Goal: Transaction & Acquisition: Download file/media

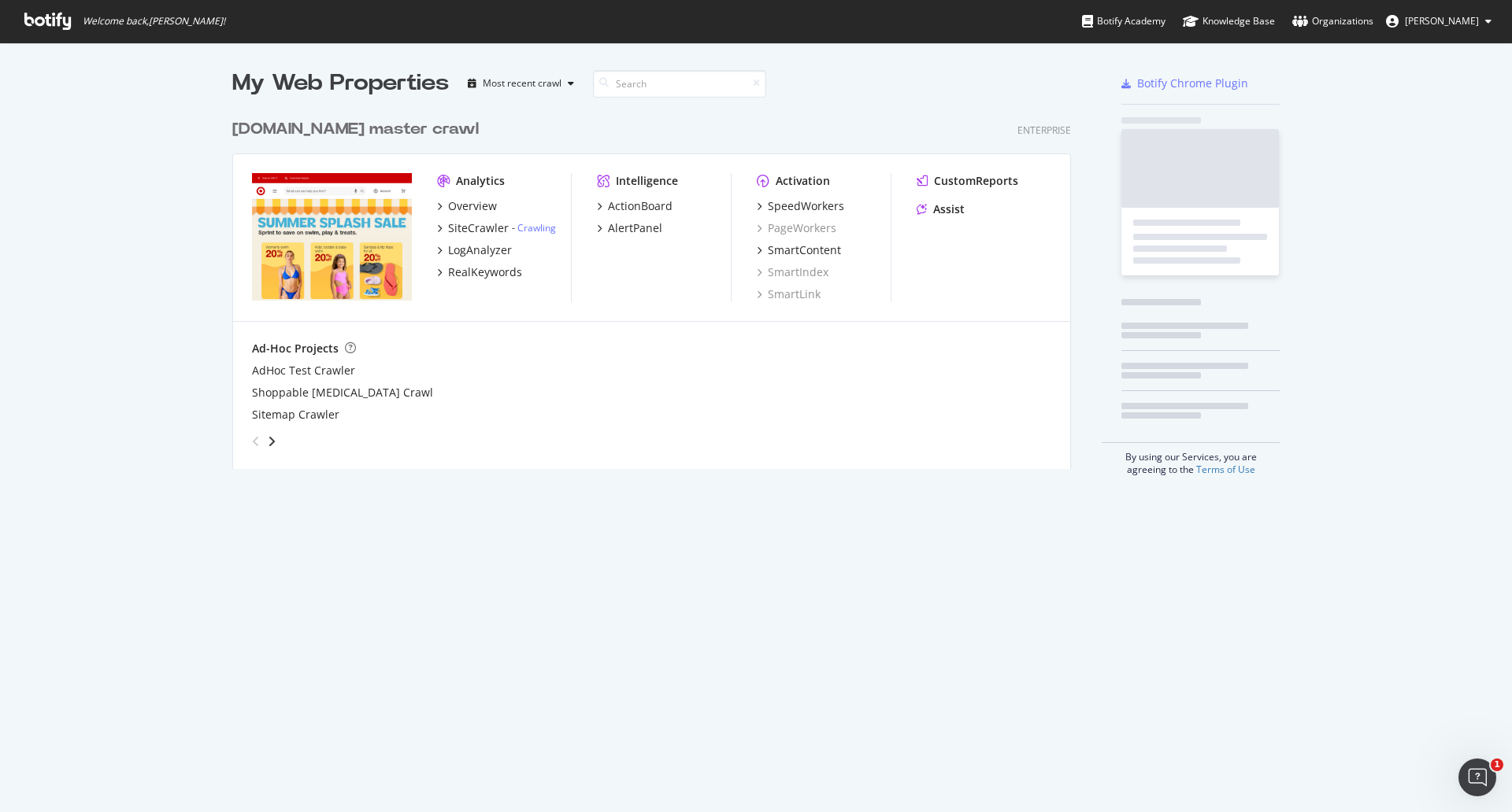
scroll to position [355, 837]
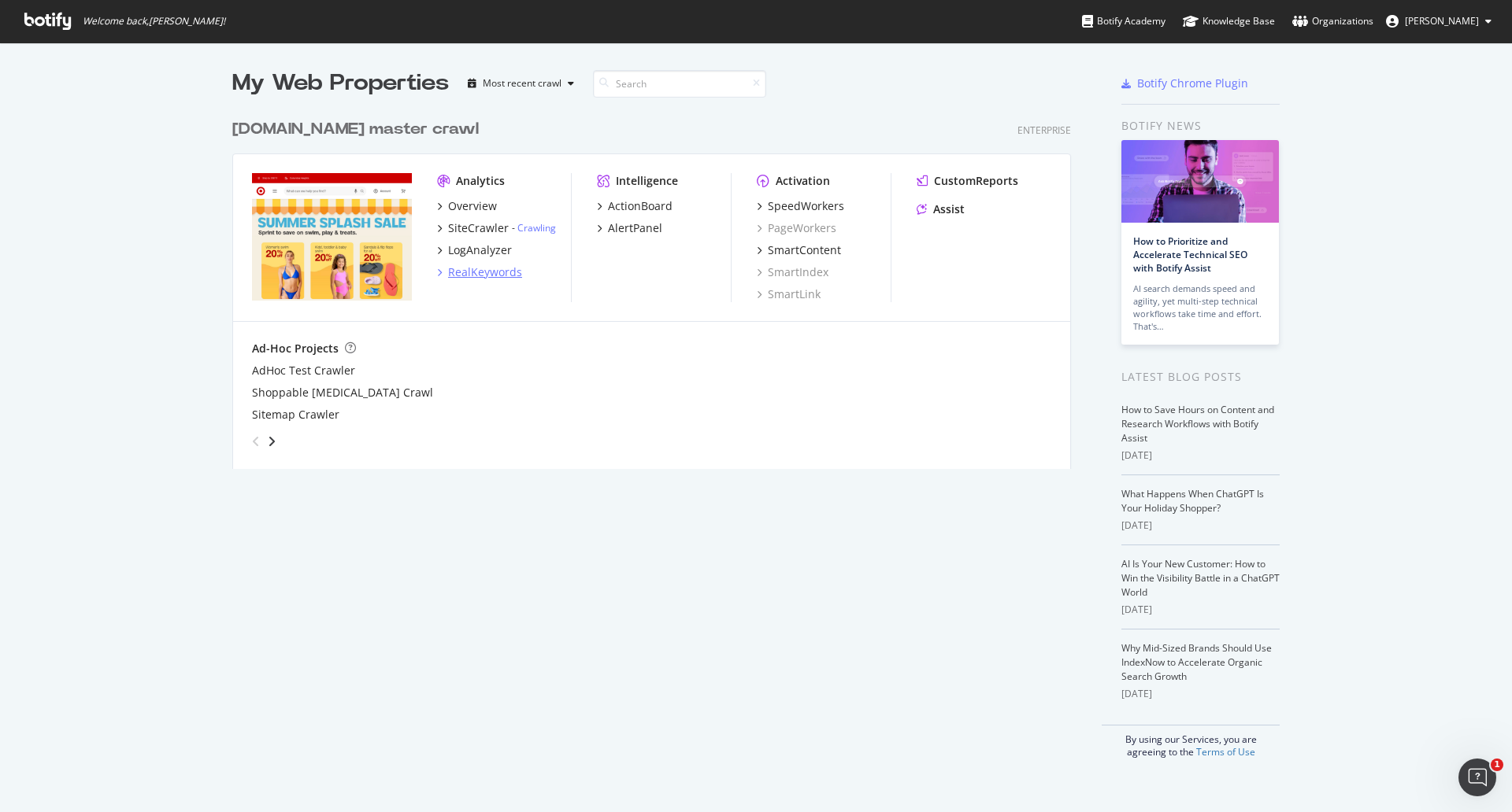
click at [497, 274] on div "RealKeywords" at bounding box center [485, 273] width 74 height 16
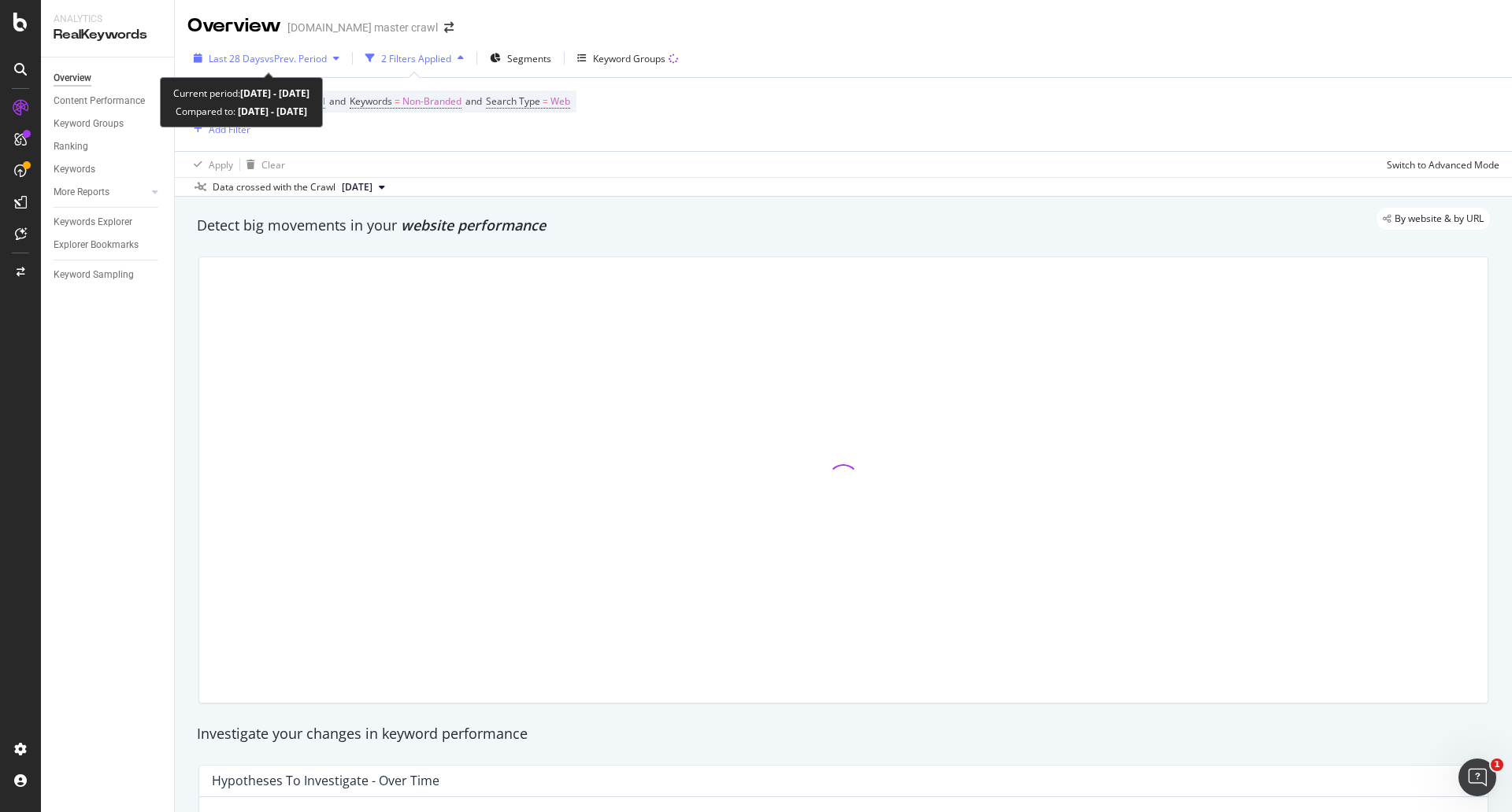
click at [298, 54] on span "vs Prev. Period" at bounding box center [296, 58] width 63 height 13
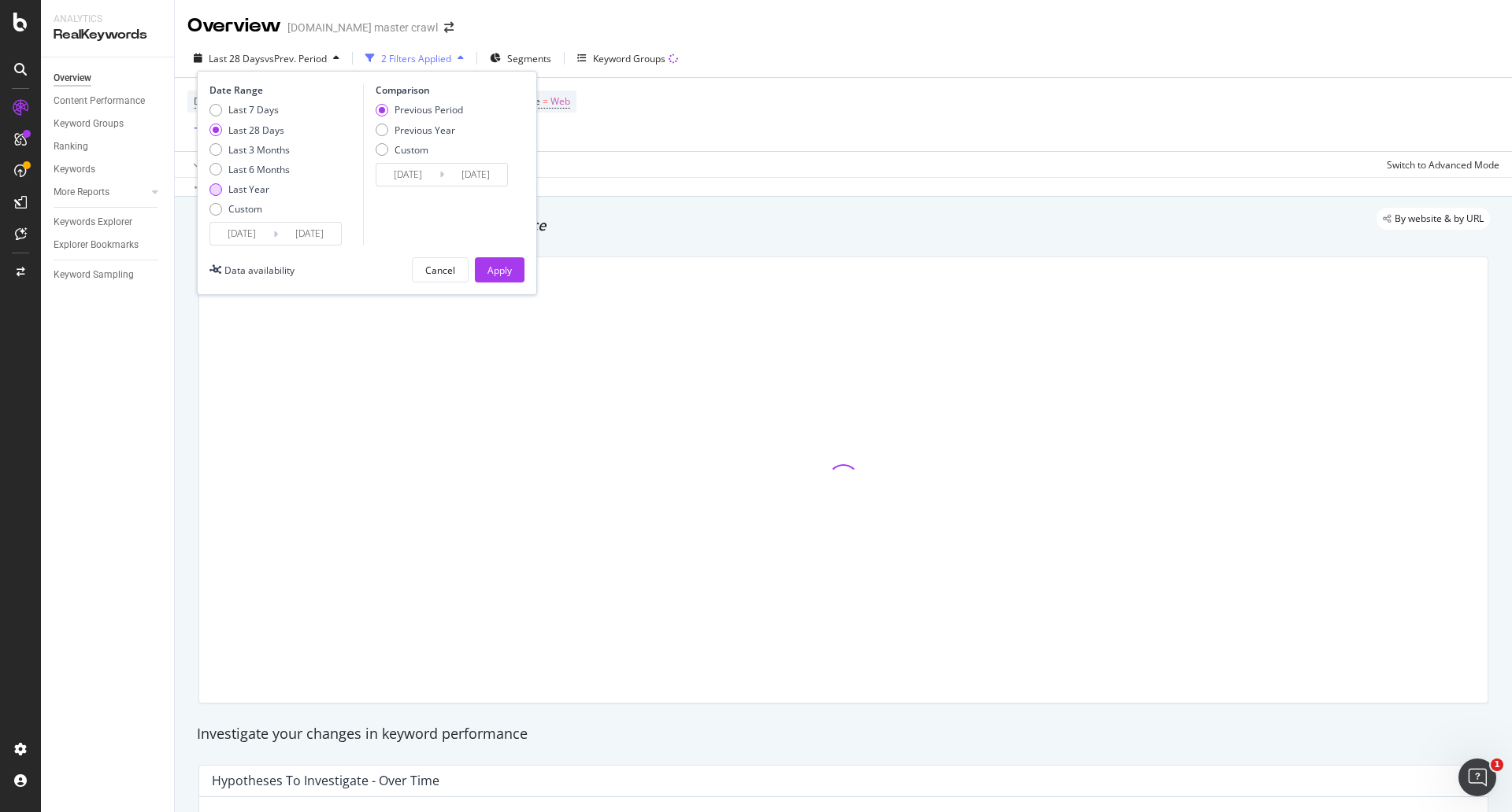
click at [250, 190] on div "Last Year" at bounding box center [249, 188] width 41 height 13
type input "[DATE]"
click at [496, 267] on div "Apply" at bounding box center [500, 270] width 24 height 13
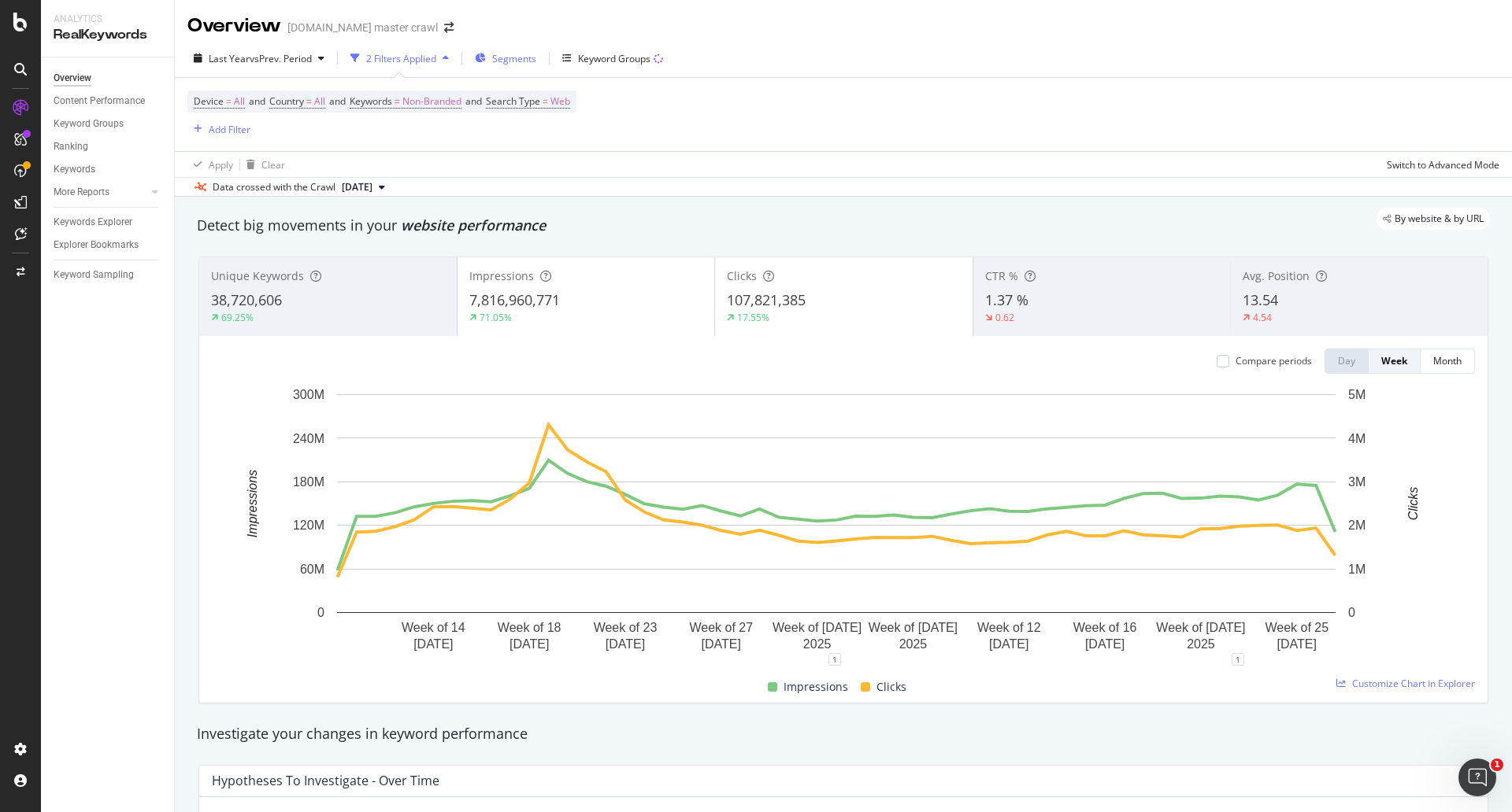
click at [521, 55] on span "Segments" at bounding box center [514, 58] width 44 height 13
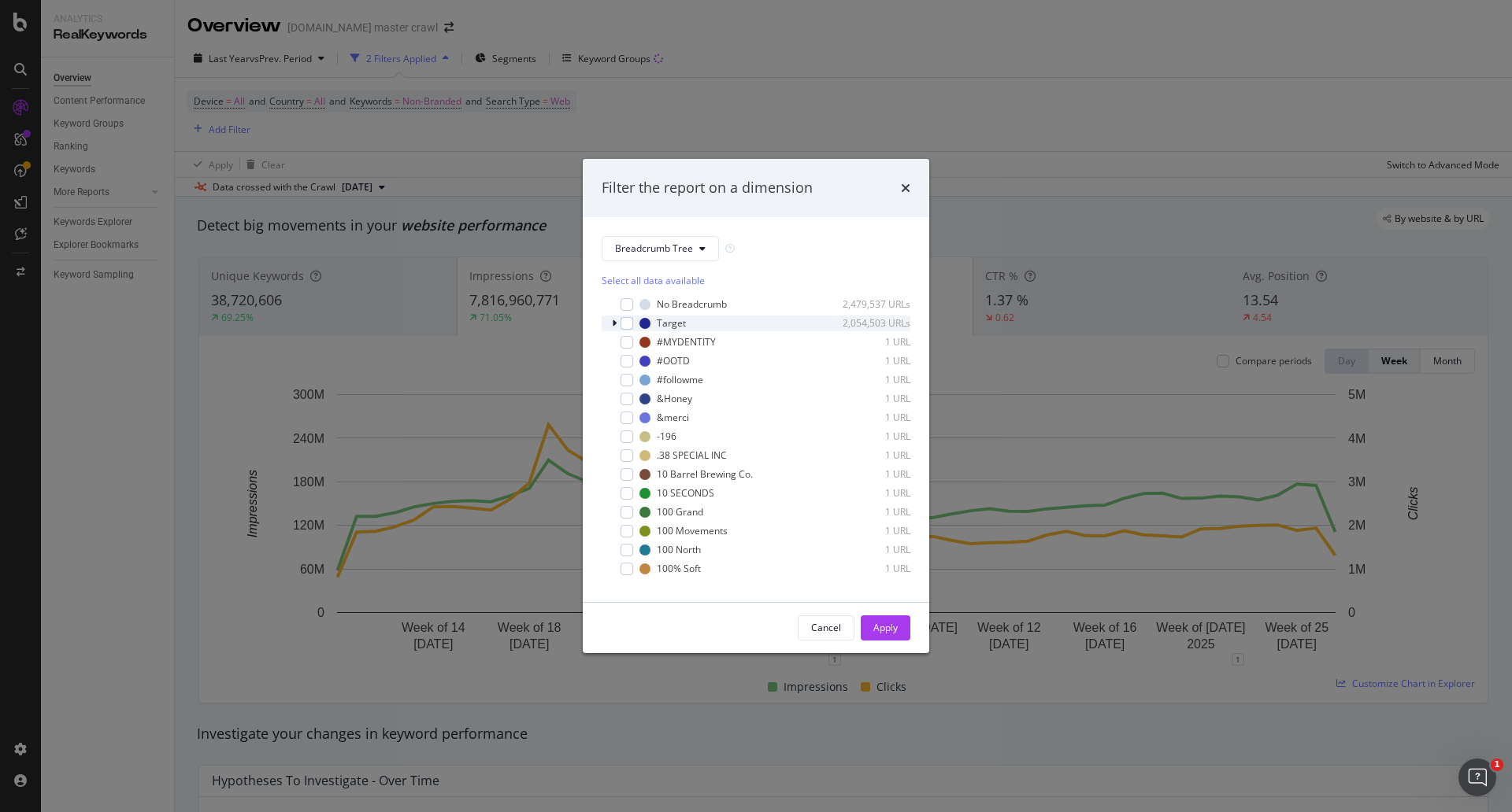
click at [613, 329] on div "modal" at bounding box center [615, 323] width 10 height 16
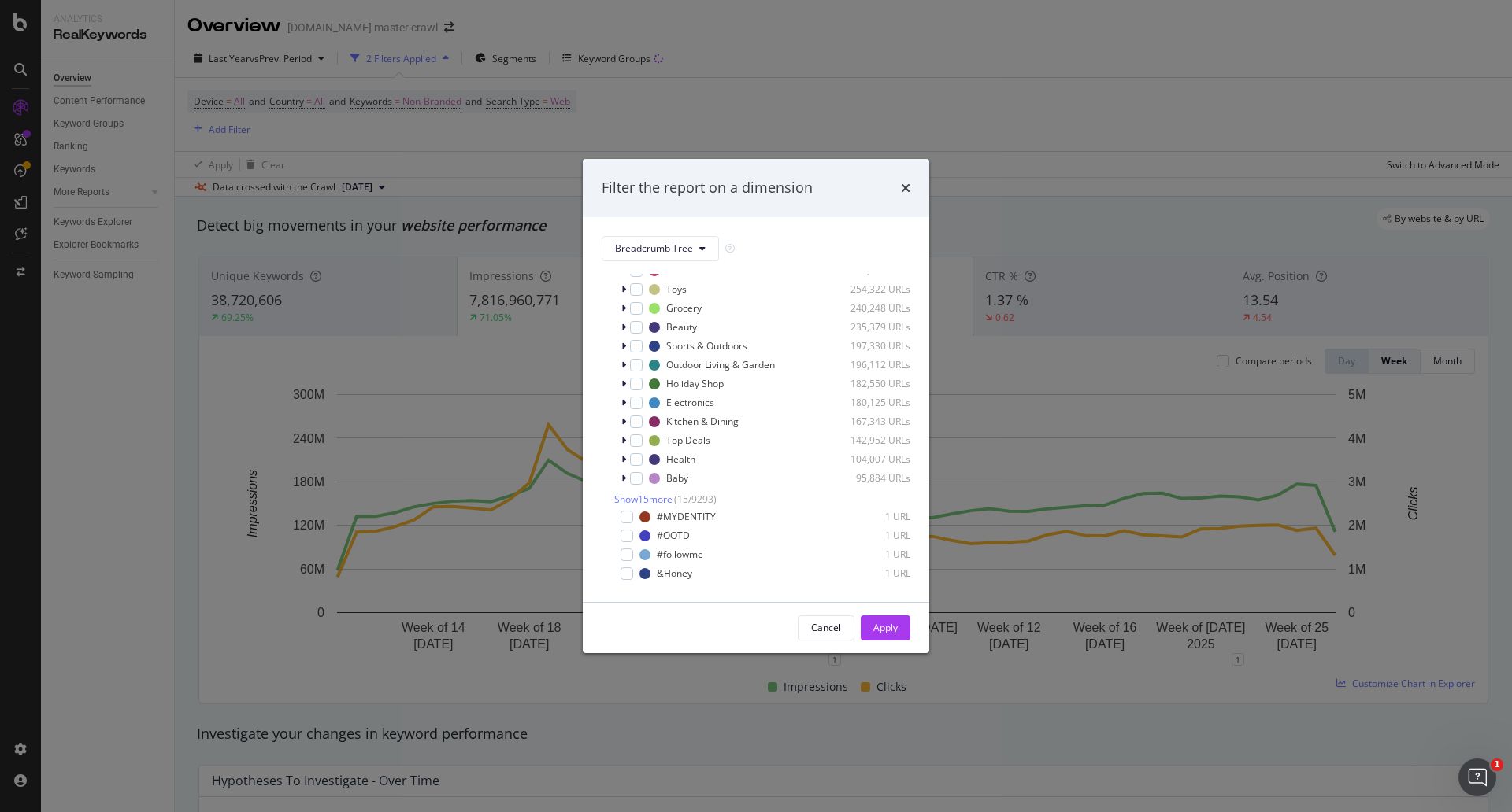
scroll to position [165, 0]
click at [653, 463] on span "Show 15 more" at bounding box center [643, 459] width 58 height 13
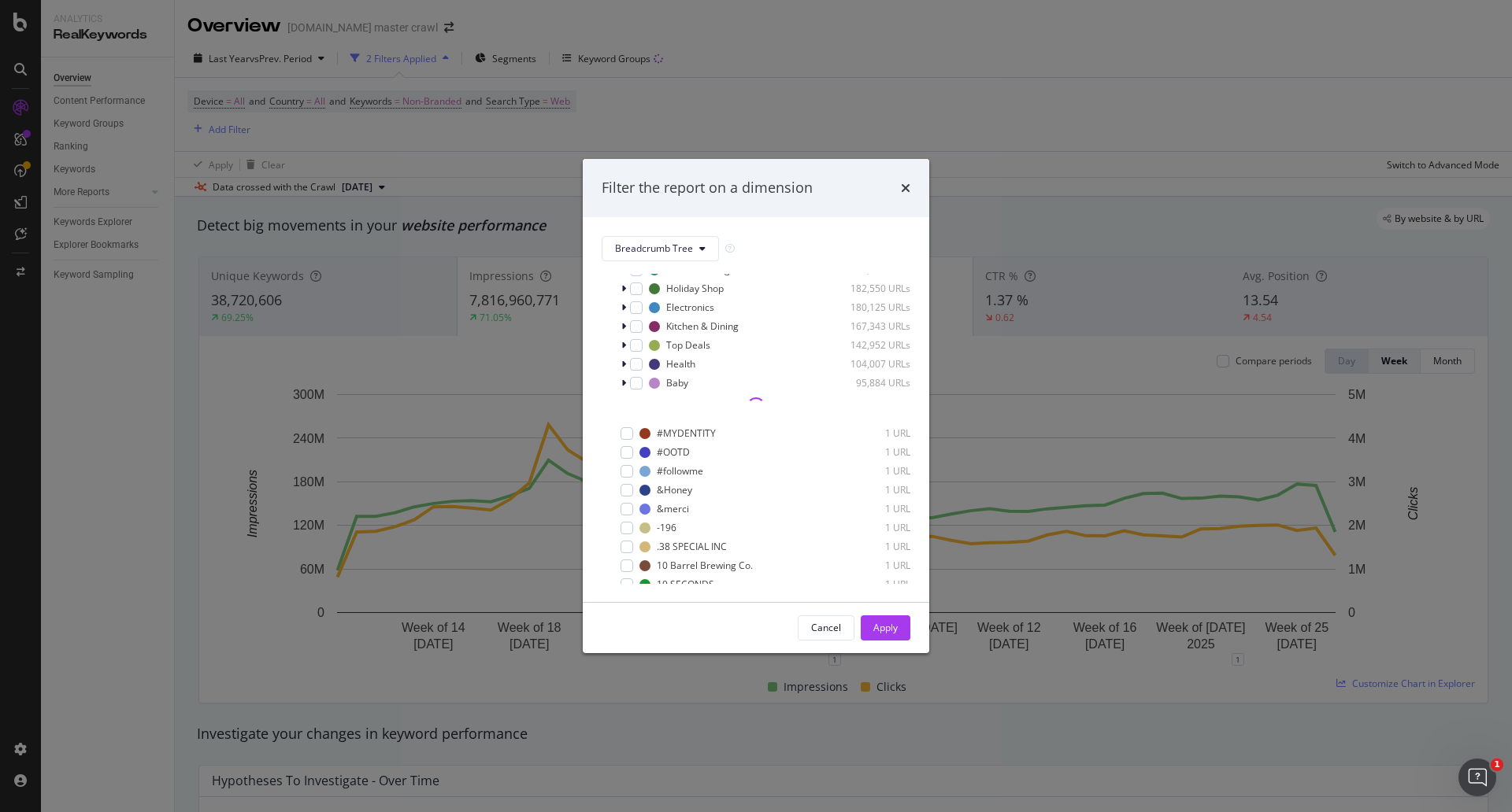
scroll to position [123, 0]
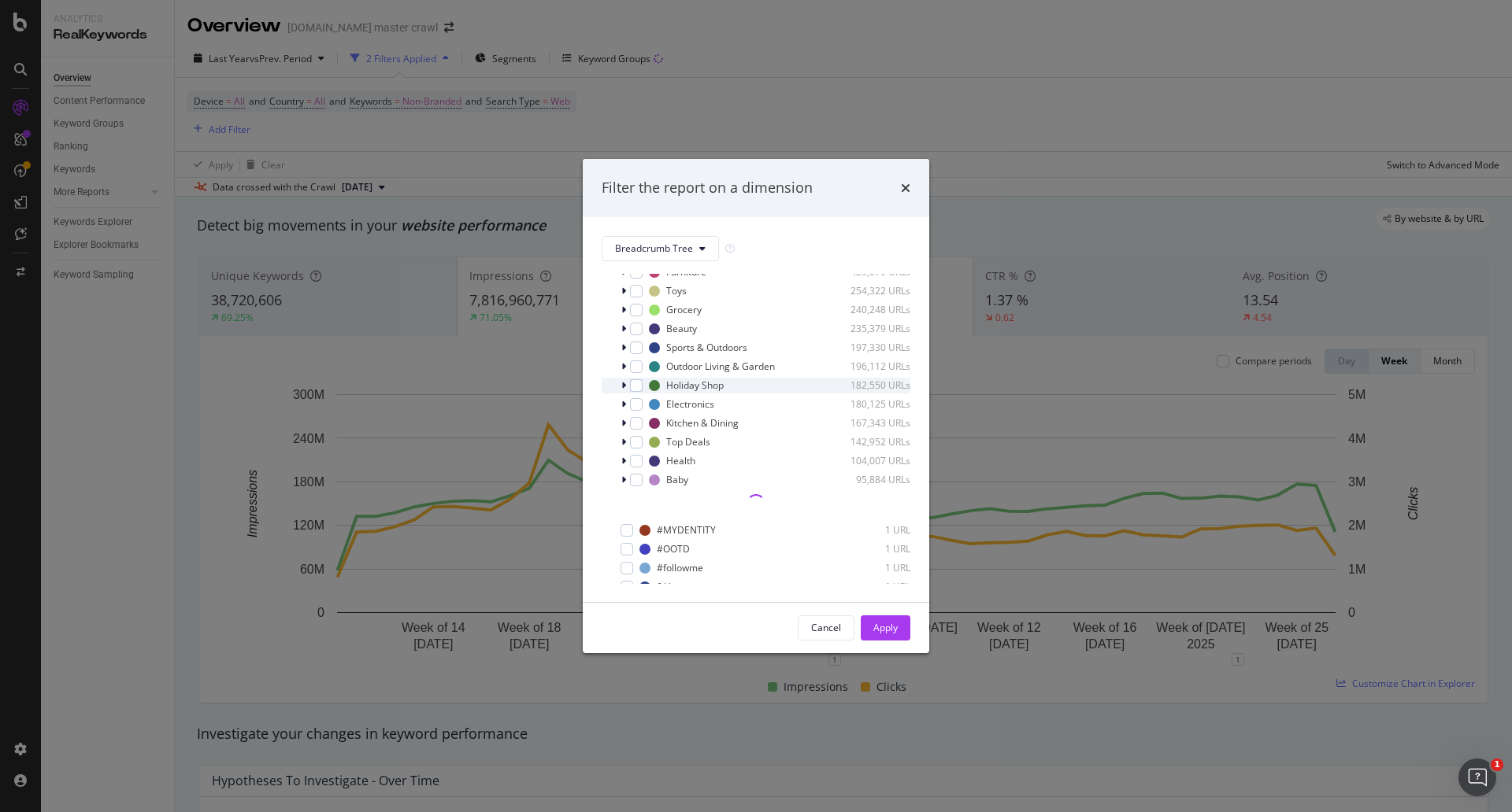
click at [620, 393] on div "modal" at bounding box center [625, 386] width 10 height 16
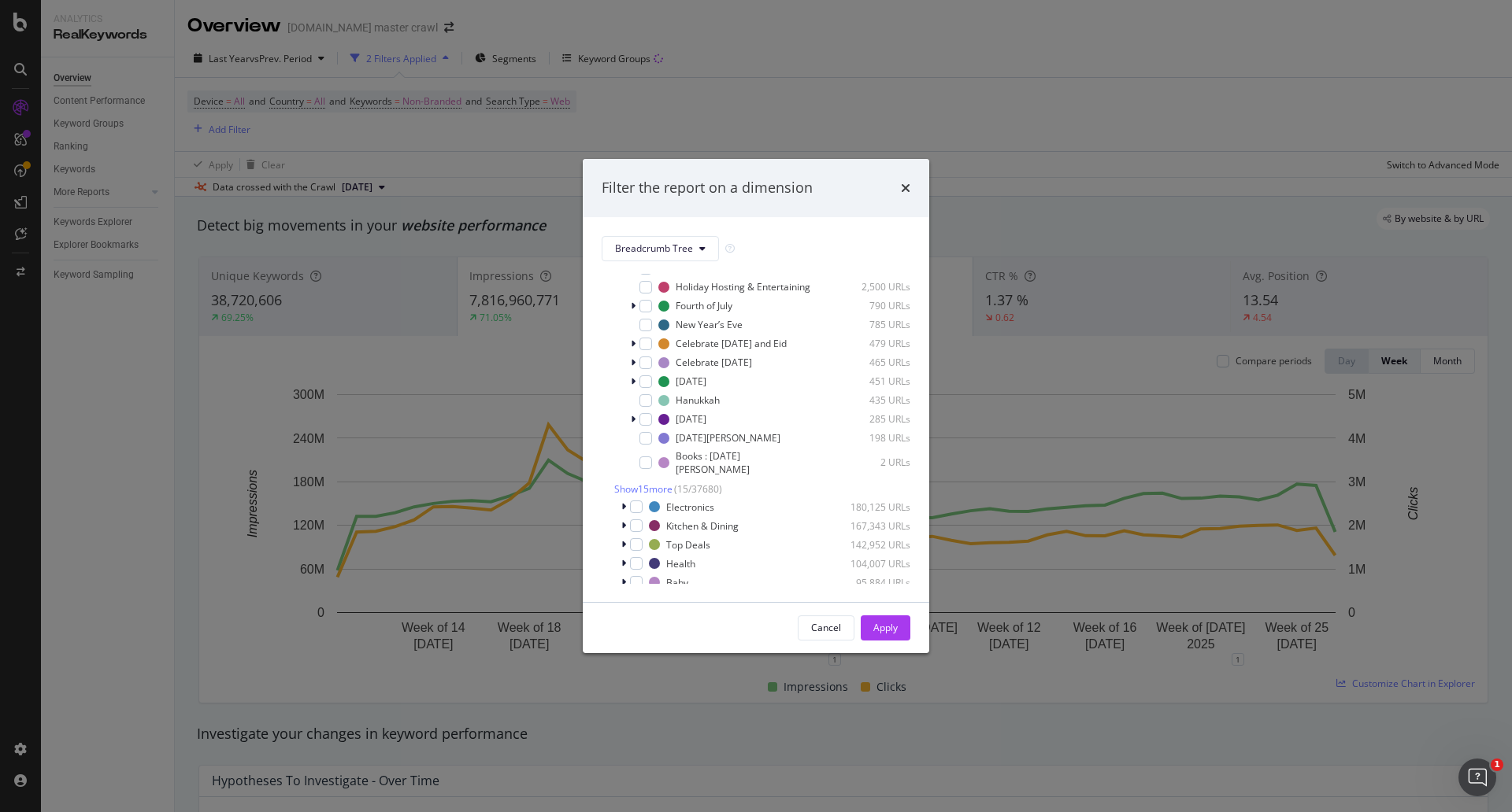
scroll to position [135, 0]
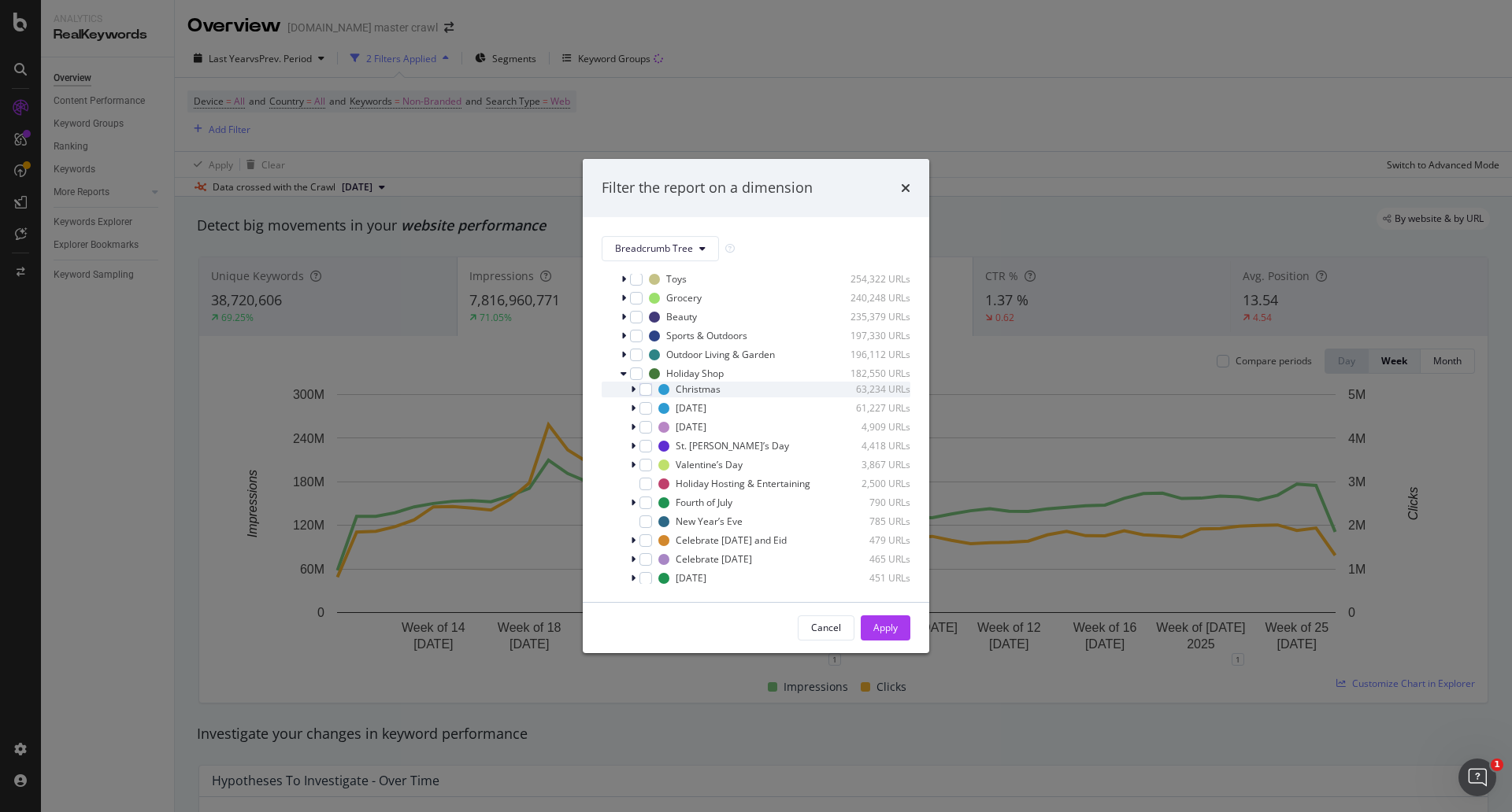
click at [633, 394] on icon "modal" at bounding box center [633, 389] width 4 height 10
click at [655, 449] on div "modal" at bounding box center [655, 442] width 13 height 13
click at [644, 447] on icon "modal" at bounding box center [642, 442] width 4 height 10
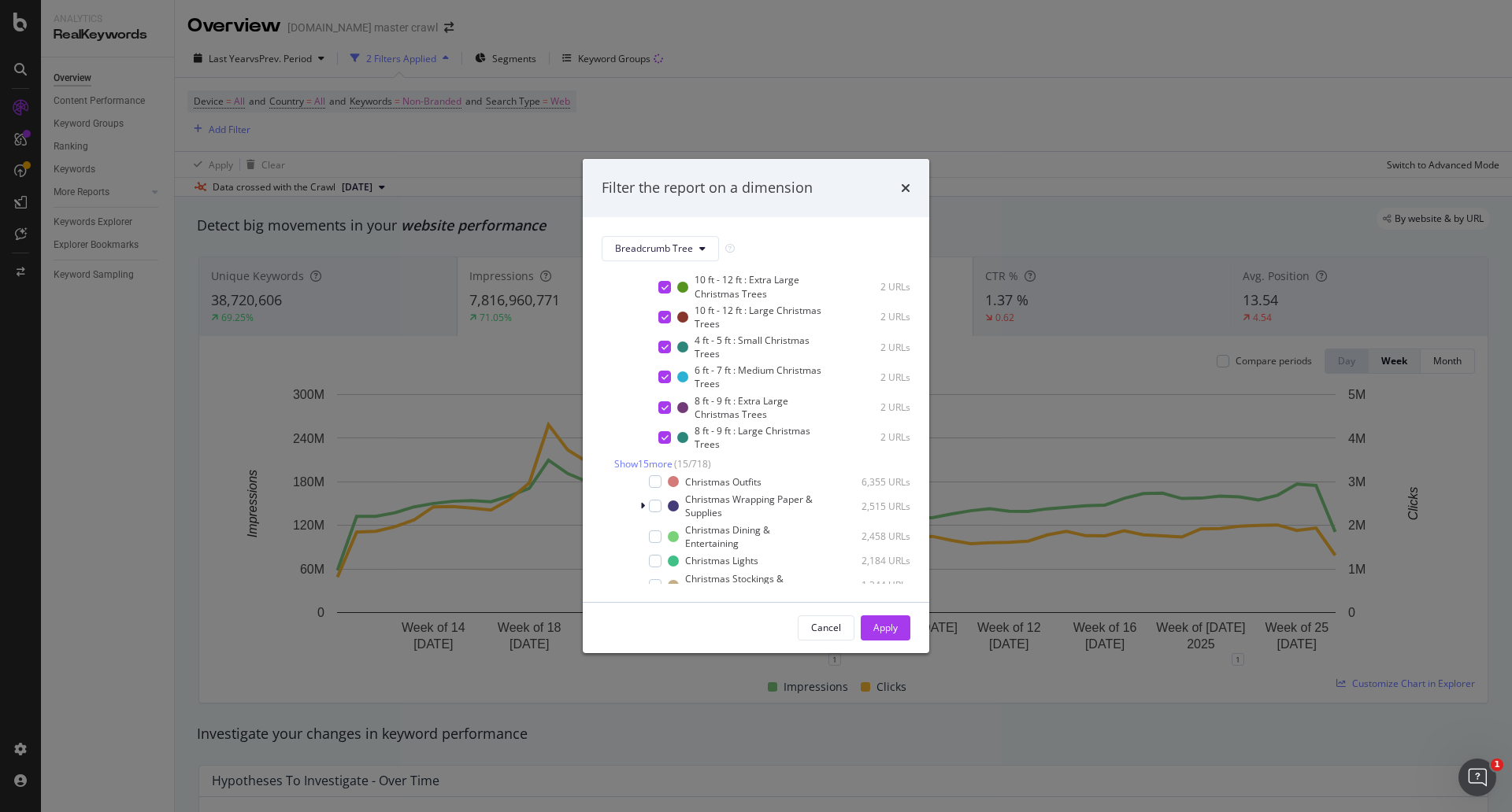
scroll to position [578, 0]
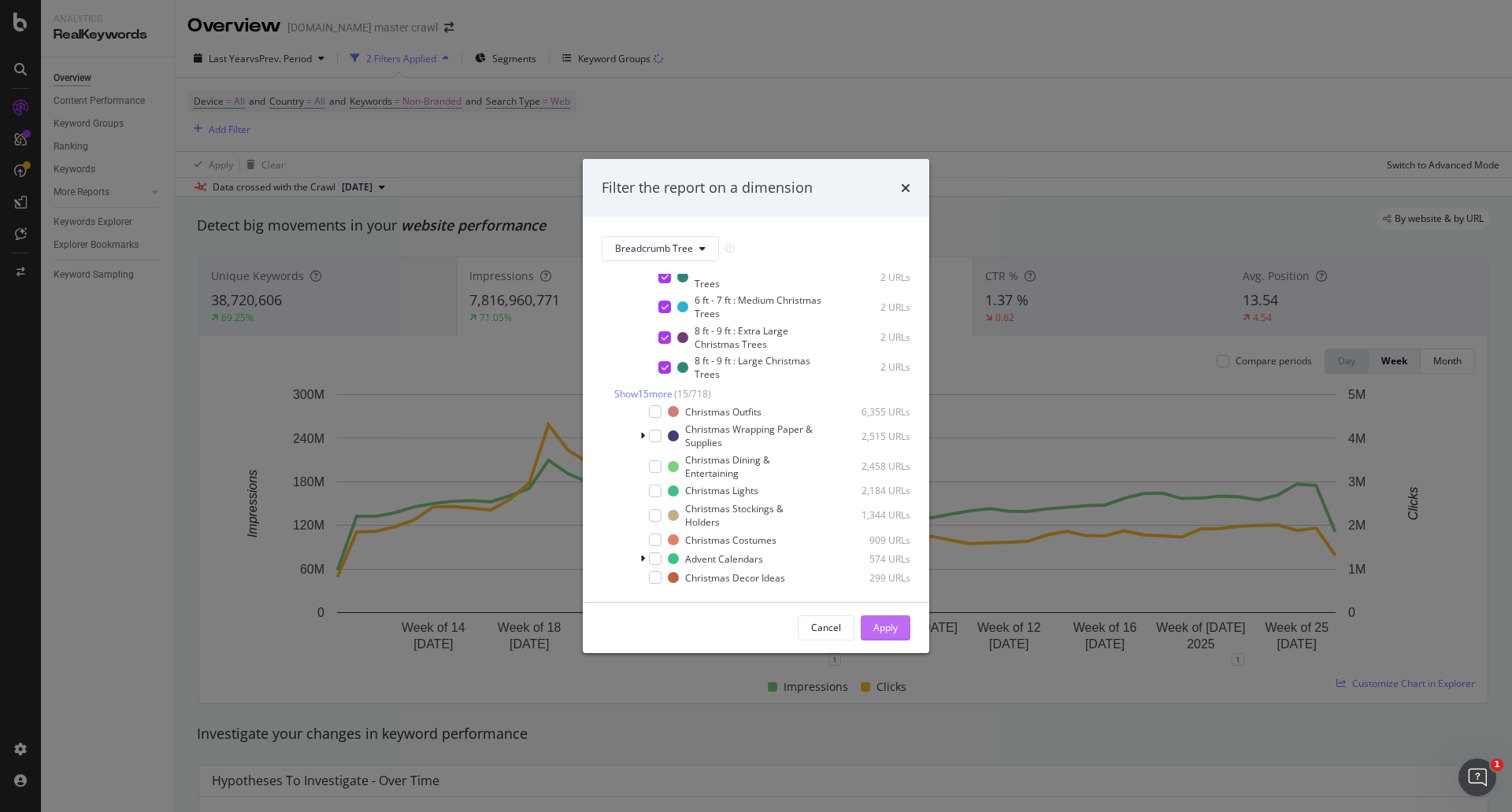
click at [886, 625] on div "Apply" at bounding box center [885, 627] width 24 height 13
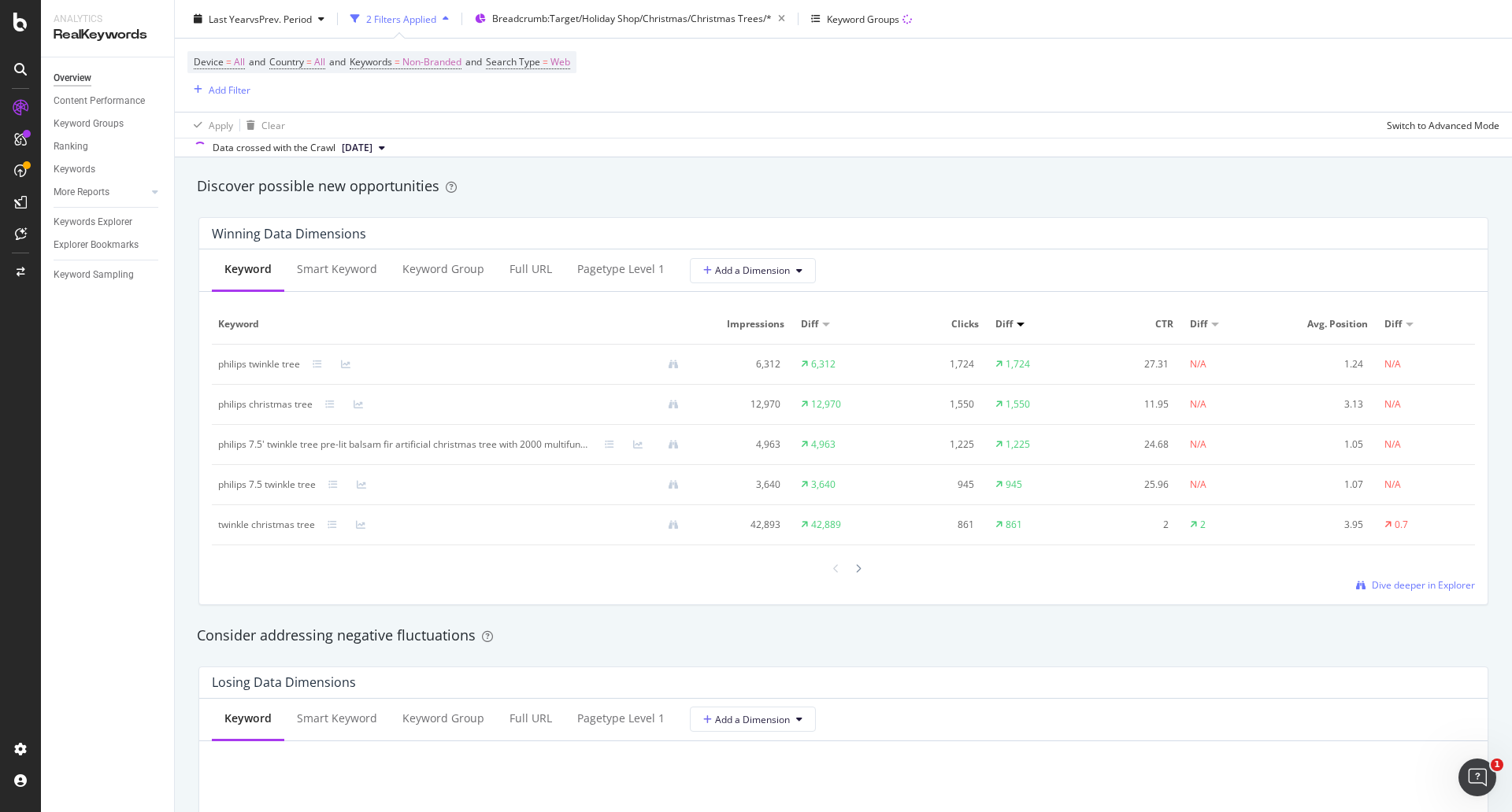
scroll to position [1365, 0]
click at [1372, 582] on span "Dive deeper in Explorer" at bounding box center [1423, 584] width 103 height 13
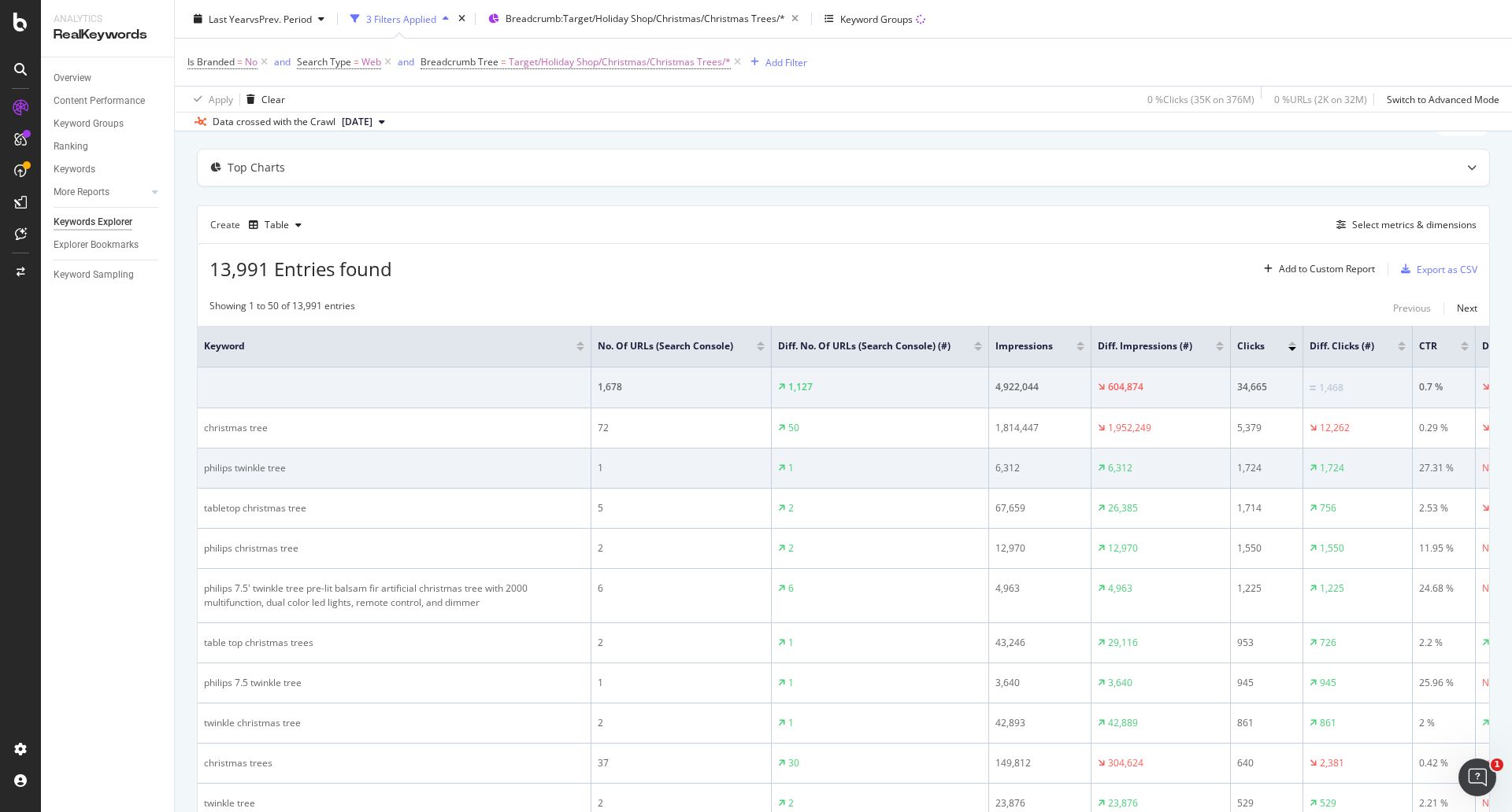
scroll to position [60, 0]
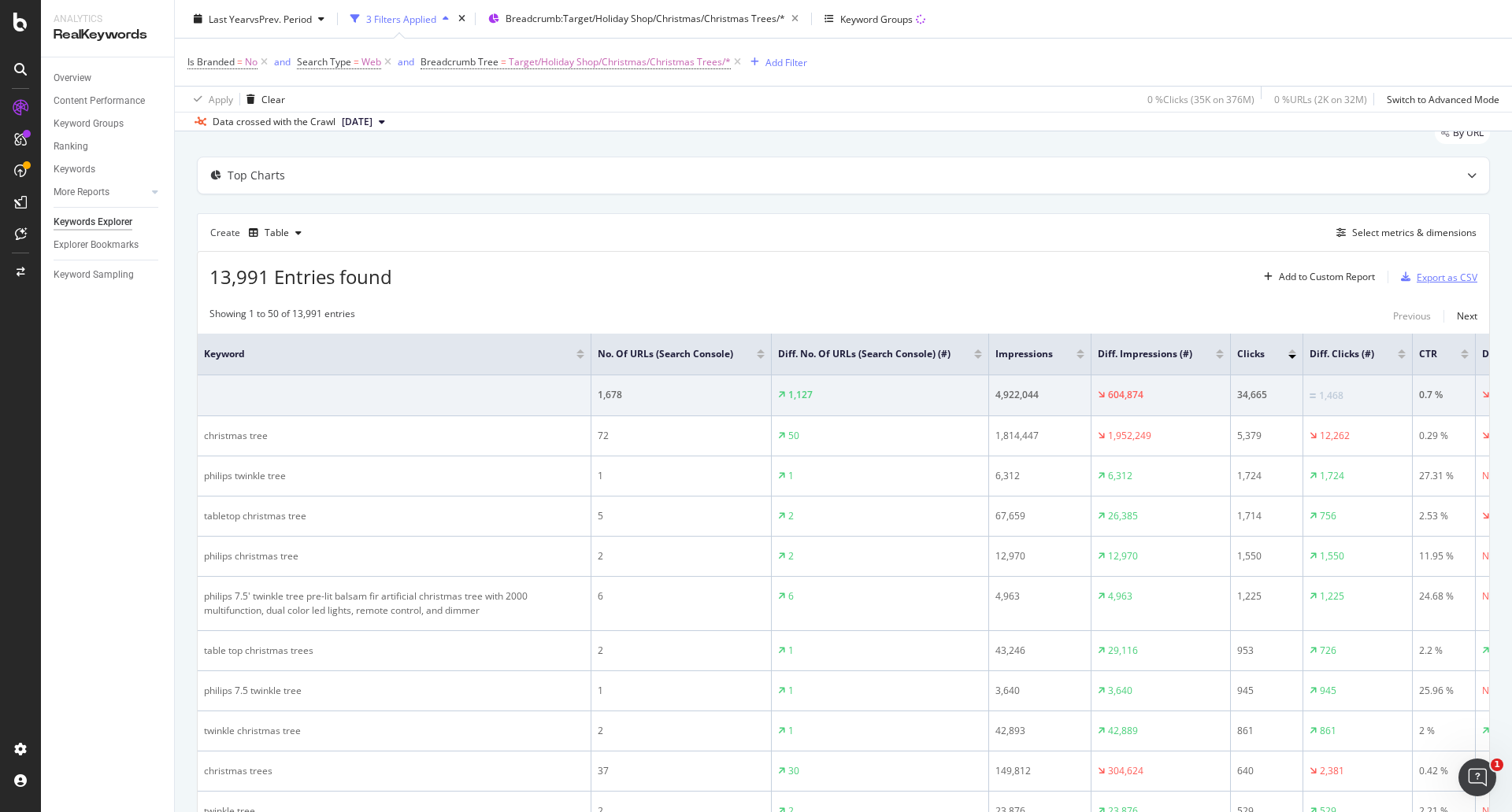
click at [1418, 281] on div "Export as CSV" at bounding box center [1448, 277] width 61 height 13
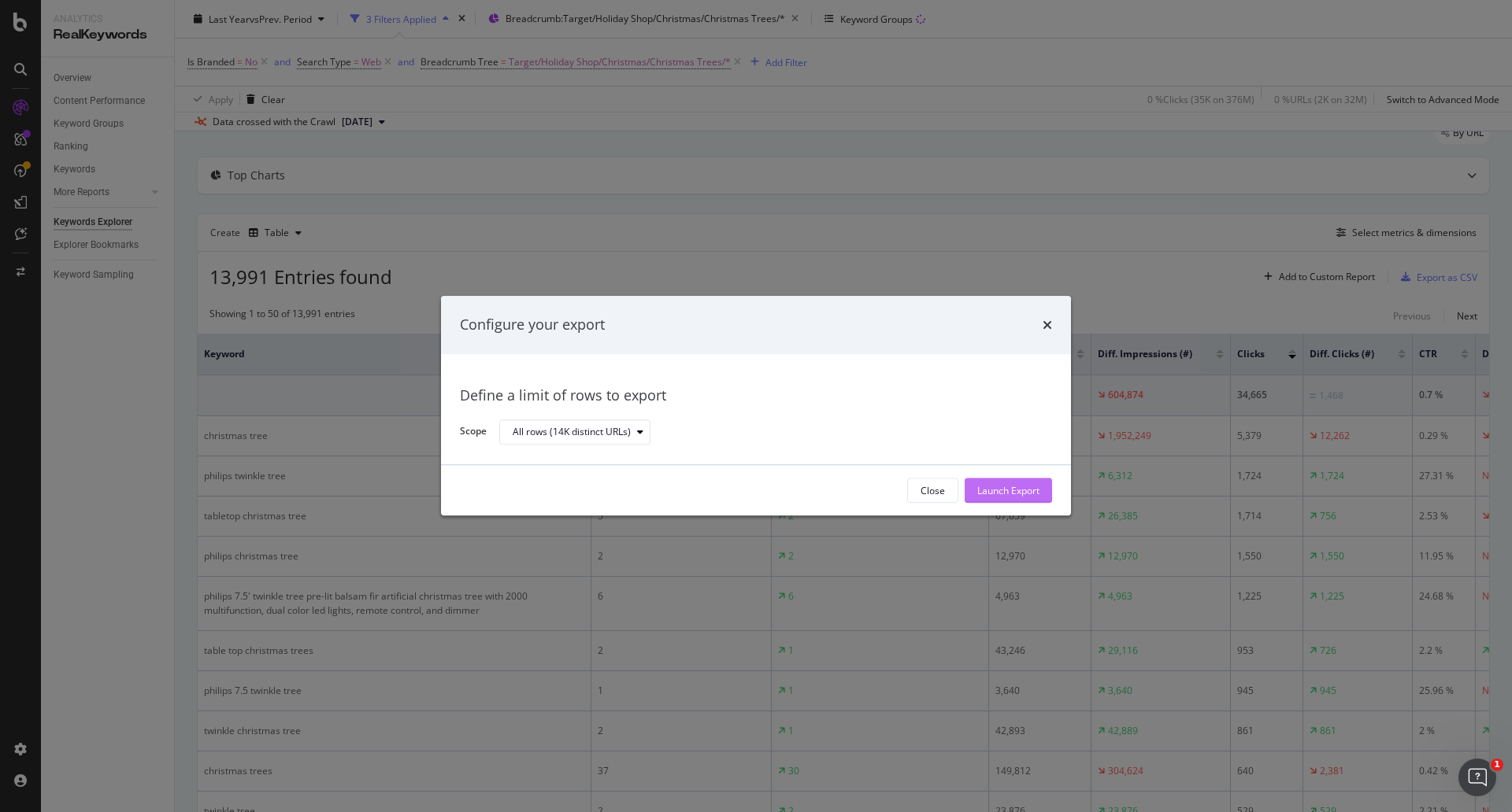
click at [1010, 480] on div "Launch Export" at bounding box center [1009, 491] width 63 height 23
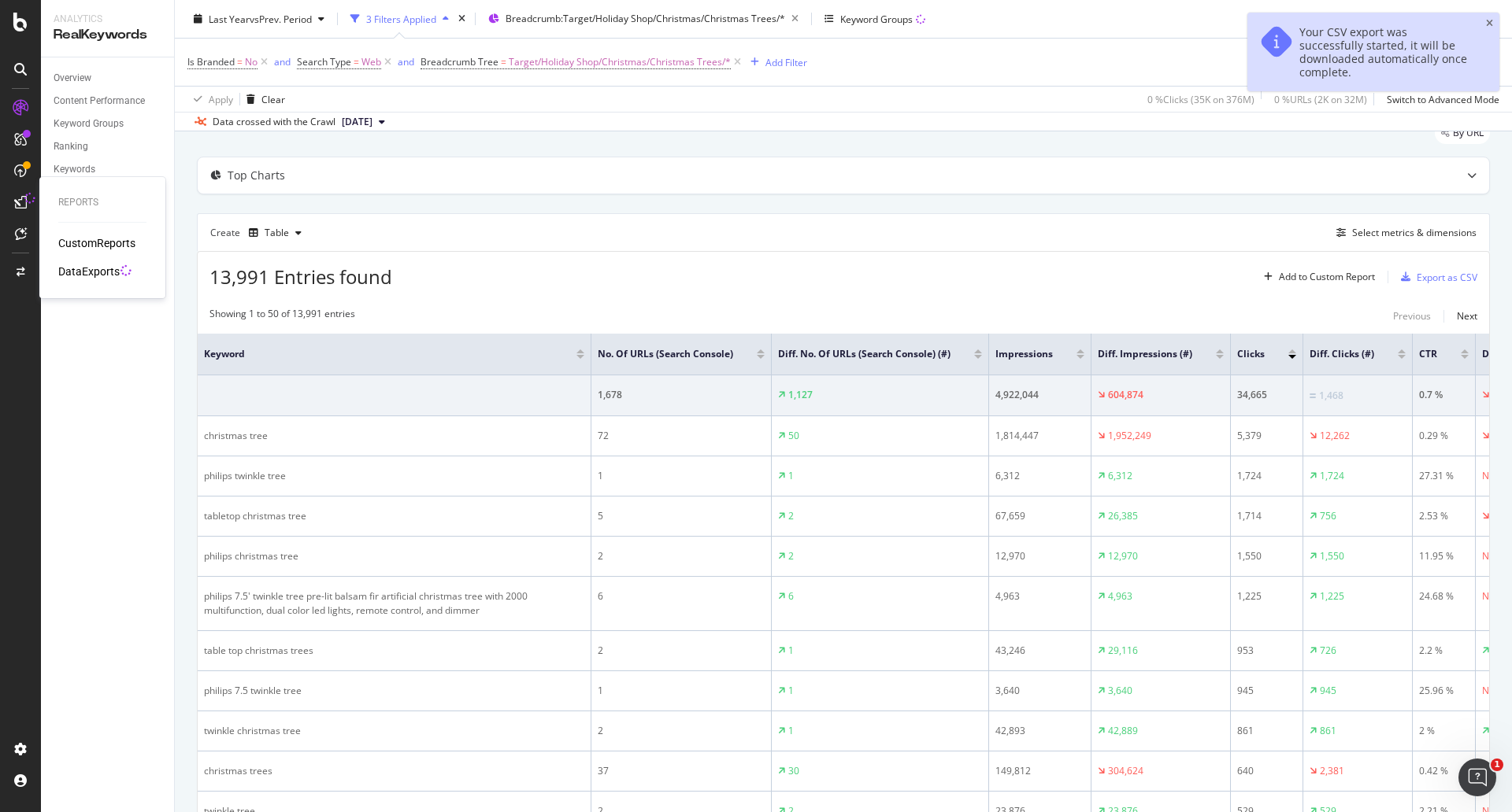
click at [113, 268] on div "DataExports" at bounding box center [89, 272] width 62 height 16
